Goal: Navigation & Orientation: Find specific page/section

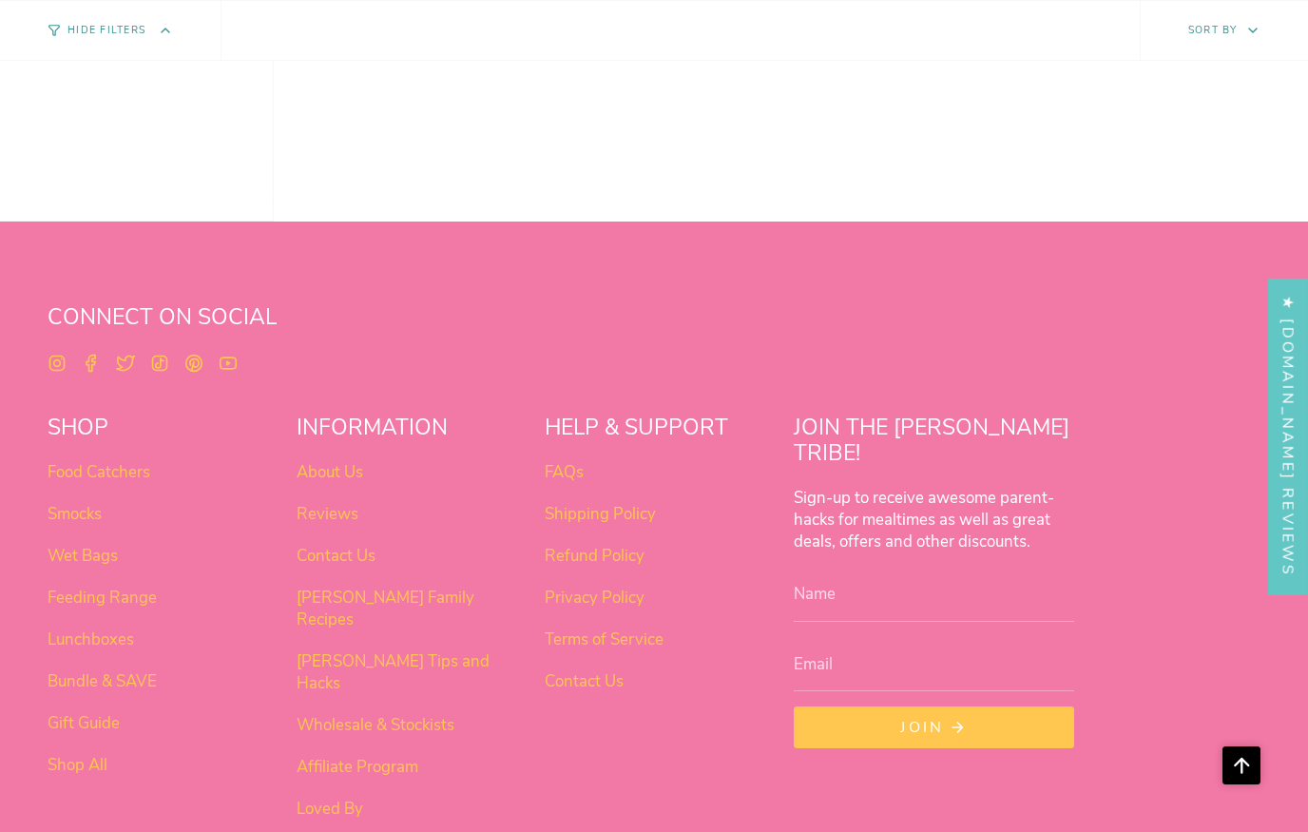
scroll to position [1536, 0]
